Goal: Task Accomplishment & Management: Manage account settings

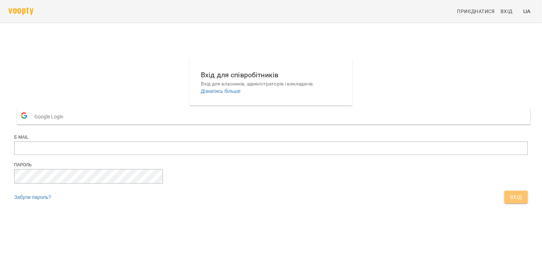
click at [510, 201] on span "Вхід" at bounding box center [516, 197] width 12 height 9
click at [280, 155] on input "email" at bounding box center [271, 147] width 514 height 13
drag, startPoint x: 299, startPoint y: 166, endPoint x: 208, endPoint y: 163, distance: 90.8
click at [208, 155] on input "**********" at bounding box center [271, 147] width 514 height 13
type input "**********"
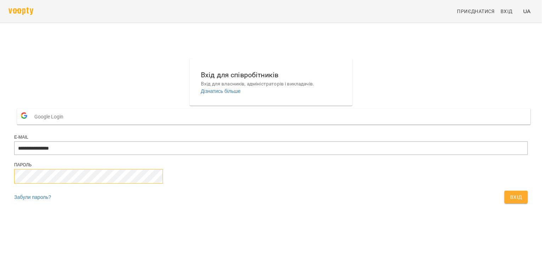
click at [505, 191] on button "Вхід" at bounding box center [516, 197] width 23 height 13
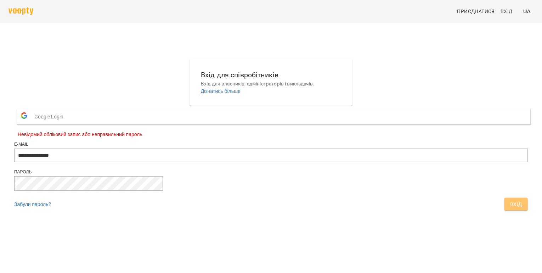
click at [510, 208] on span "Вхід" at bounding box center [516, 204] width 12 height 9
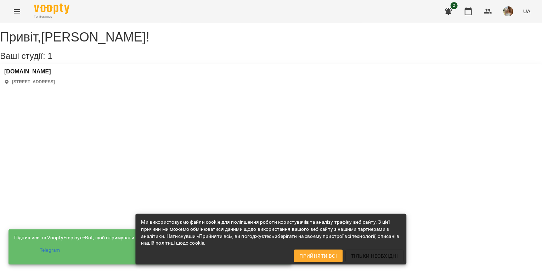
click at [55, 85] on p "вулиця Новопречистенська, 40, Черкаси, Черкаська область, Україна" at bounding box center [33, 82] width 43 height 6
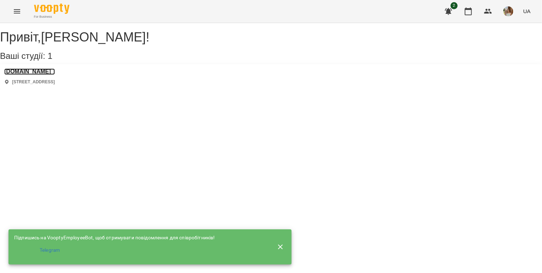
click at [31, 75] on h3 "SVITMOV.ck" at bounding box center [29, 71] width 51 height 6
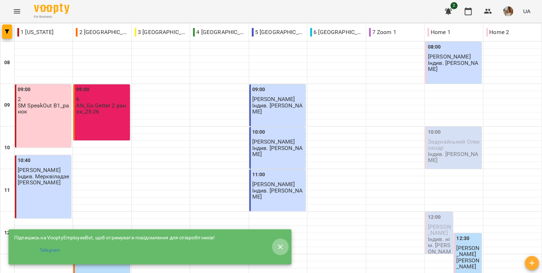
click at [275, 243] on button "button" at bounding box center [280, 246] width 17 height 17
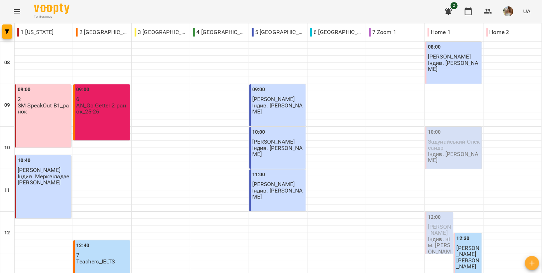
scroll to position [282, 0]
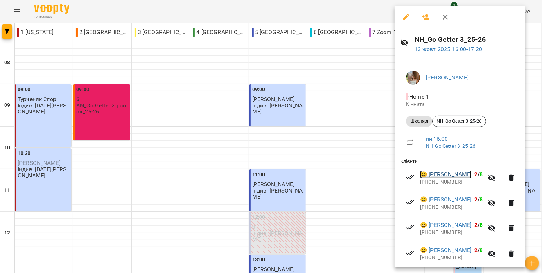
click at [441, 173] on link "😀 Бевзенко Кіра" at bounding box center [445, 174] width 51 height 9
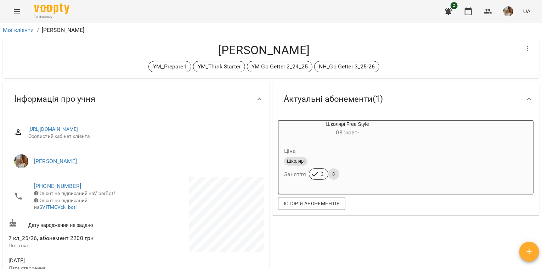
drag, startPoint x: 541, startPoint y: 55, endPoint x: 539, endPoint y: 77, distance: 22.5
click at [539, 77] on div "Мої клієнти / Бевзенко Кіра Бевзенко Кіра YM_Prepare1 YM_Think Starter YM Go Ge…" at bounding box center [271, 159] width 542 height 273
drag, startPoint x: 541, startPoint y: 75, endPoint x: 541, endPoint y: 91, distance: 16.3
click at [541, 91] on div "Мої клієнти / Бевзенко Кіра Бевзенко Кіра YM_Prepare1 YM_Think Starter YM Go Ge…" at bounding box center [271, 159] width 542 height 273
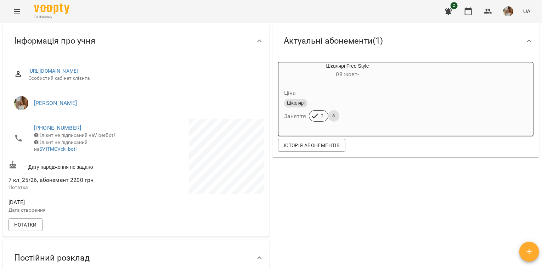
scroll to position [86, 0]
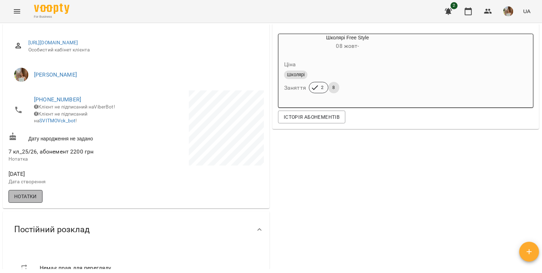
click at [39, 202] on button "Нотатки" at bounding box center [26, 196] width 34 height 13
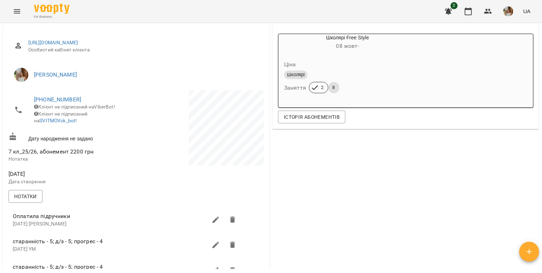
drag, startPoint x: 541, startPoint y: 57, endPoint x: 541, endPoint y: 69, distance: 12.8
click at [541, 69] on div "Мої клієнти / Бевзенко Кіра Бевзенко Кіра YM_Prepare1 YM_Think Starter YM Go Ge…" at bounding box center [271, 159] width 542 height 273
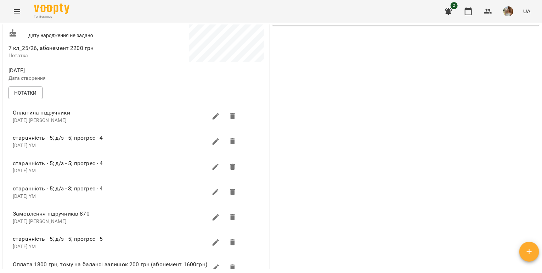
scroll to position [235, 0]
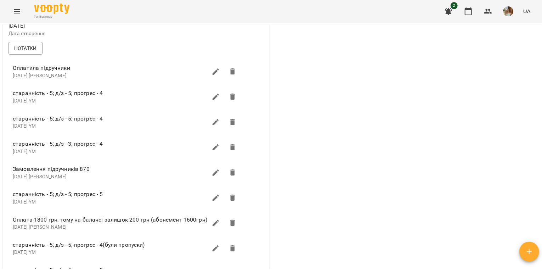
drag, startPoint x: 541, startPoint y: 93, endPoint x: 541, endPoint y: 112, distance: 19.1
click at [541, 112] on div "Мої клієнти / Бевзенко Кіра Бевзенко Кіра YM_Prepare1 YM_Think Starter YM Go Ge…" at bounding box center [271, 159] width 542 height 273
drag, startPoint x: 535, startPoint y: 95, endPoint x: 537, endPoint y: 108, distance: 12.8
click at [537, 108] on div "Мої клієнти / Бевзенко Кіра Бевзенко Кіра YM_Prepare1 YM_Think Starter YM Go Ge…" at bounding box center [270, 146] width 539 height 245
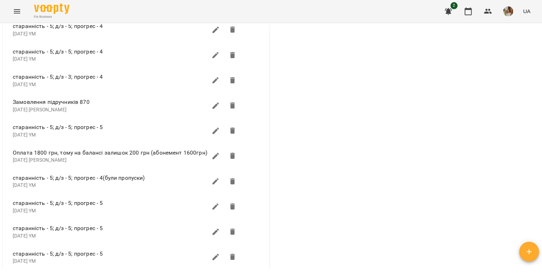
scroll to position [280, 0]
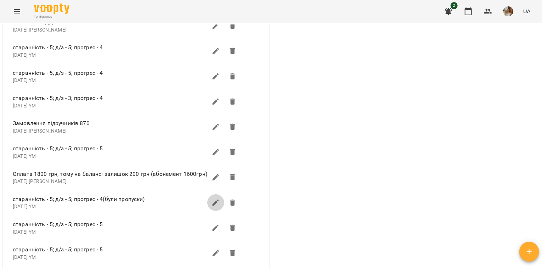
click at [212, 207] on icon "button" at bounding box center [216, 202] width 9 height 9
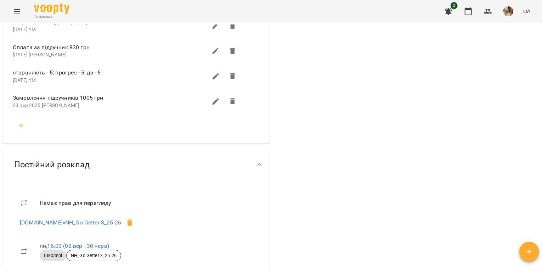
scroll to position [732, 0]
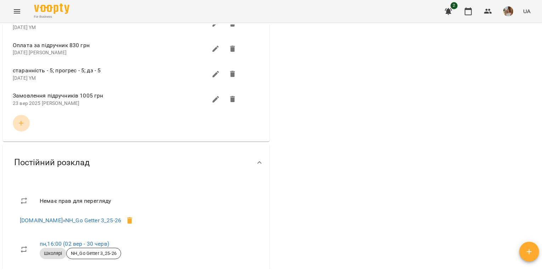
click at [17, 122] on button "button" at bounding box center [21, 123] width 17 height 17
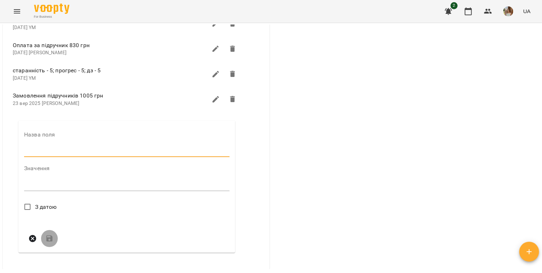
click at [55, 157] on input "text" at bounding box center [127, 151] width 206 height 11
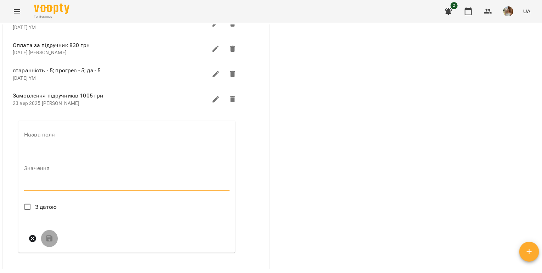
click at [48, 186] on textarea at bounding box center [127, 185] width 206 height 7
drag, startPoint x: 541, startPoint y: 144, endPoint x: 540, endPoint y: 164, distance: 20.2
click at [540, 164] on div "Мої клієнти / Бевзенко Кіра Бевзенко Кіра YM_Prepare1 YM_Think Starter YM Go Ge…" at bounding box center [271, 159] width 542 height 273
drag, startPoint x: 541, startPoint y: 146, endPoint x: 540, endPoint y: 156, distance: 9.9
click at [540, 156] on div "Мої клієнти / Бевзенко Кіра Бевзенко Кіра YM_Prepare1 YM_Think Starter YM Go Ge…" at bounding box center [271, 159] width 542 height 273
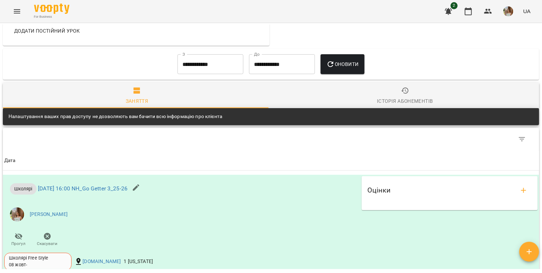
scroll to position [0, 0]
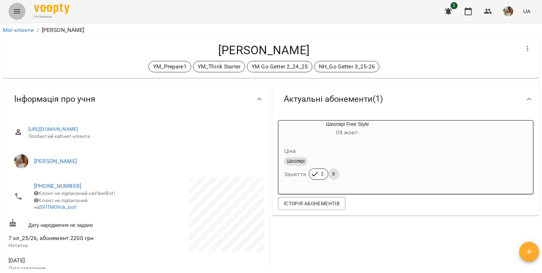
click at [17, 13] on icon "Menu" at bounding box center [17, 11] width 6 height 4
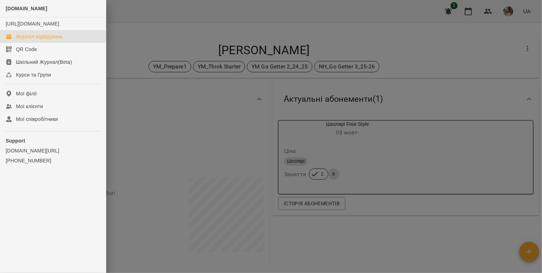
click at [69, 42] on link "Журнал відвідувань" at bounding box center [53, 36] width 106 height 13
